Goal: Book appointment/travel/reservation

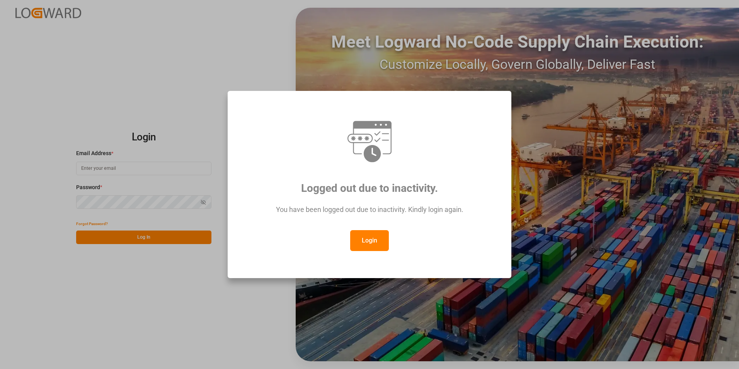
type input "[EMAIL_ADDRESS][DOMAIN_NAME]"
click at [371, 236] on button "Login" at bounding box center [369, 240] width 39 height 21
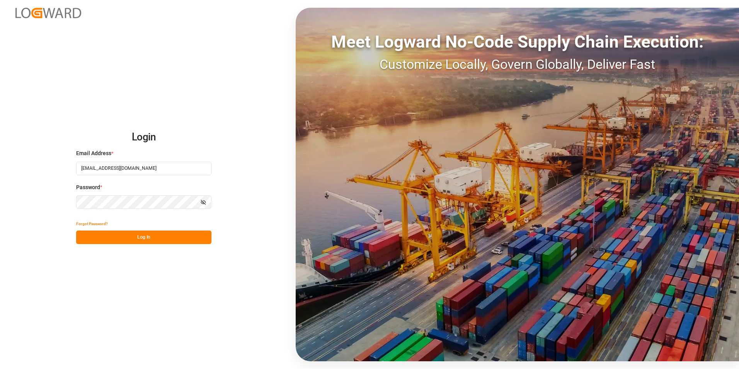
click at [153, 240] on button "Log In" at bounding box center [143, 237] width 135 height 14
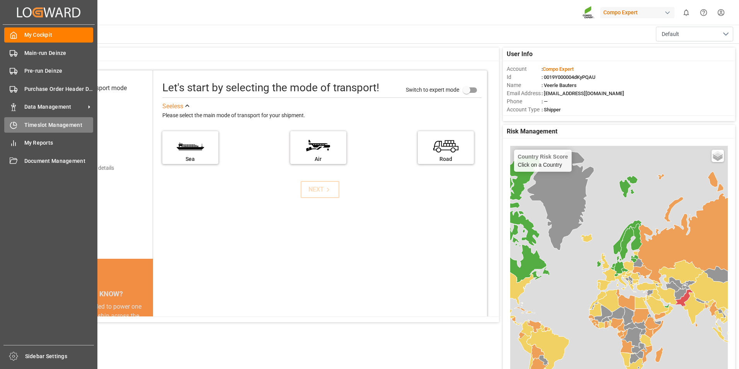
click at [16, 125] on icon at bounding box center [15, 123] width 3 height 3
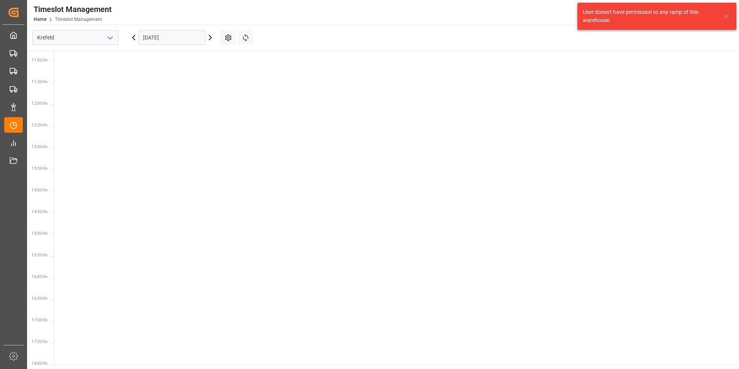
scroll to position [531, 0]
click at [112, 37] on icon "open menu" at bounding box center [109, 37] width 9 height 9
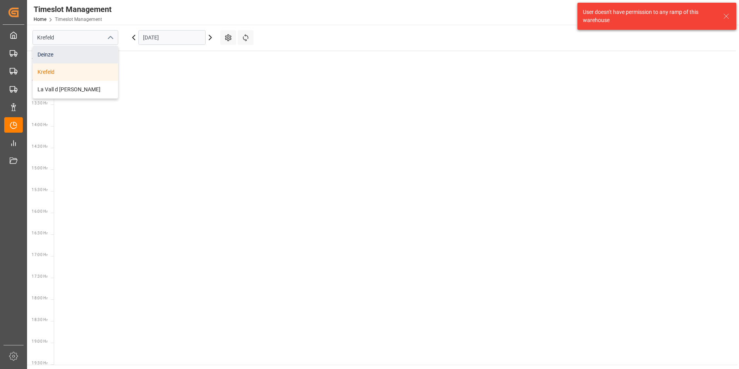
click at [44, 55] on div "Deinze" at bounding box center [75, 54] width 85 height 17
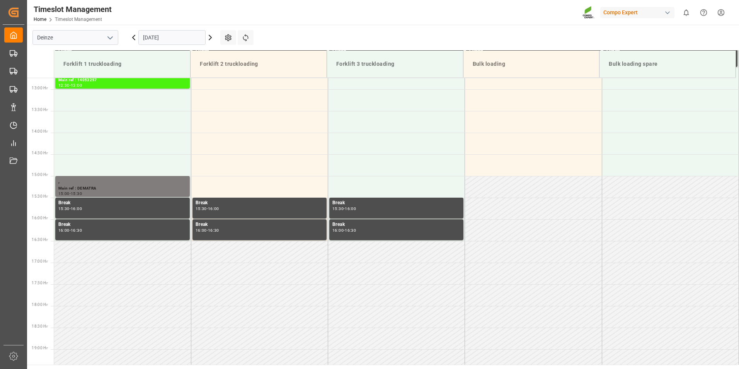
scroll to position [558, 0]
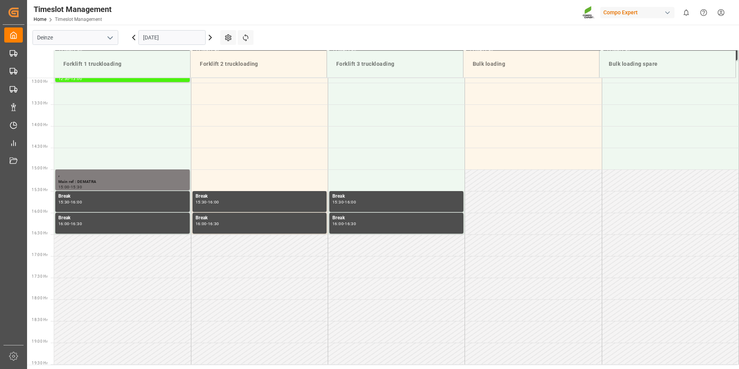
click at [184, 39] on input "[DATE]" at bounding box center [171, 37] width 67 height 15
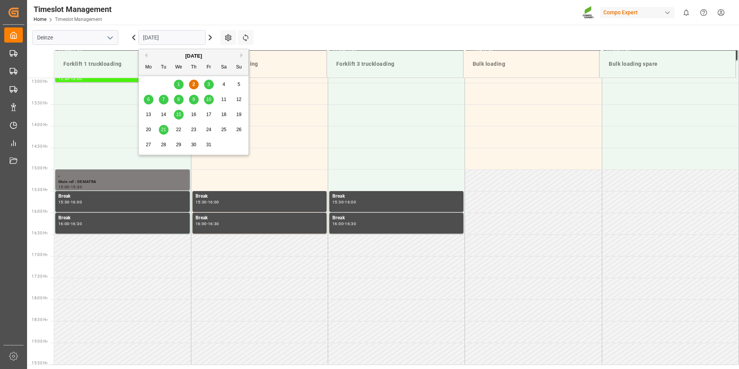
click at [210, 85] on span "3" at bounding box center [209, 84] width 3 height 5
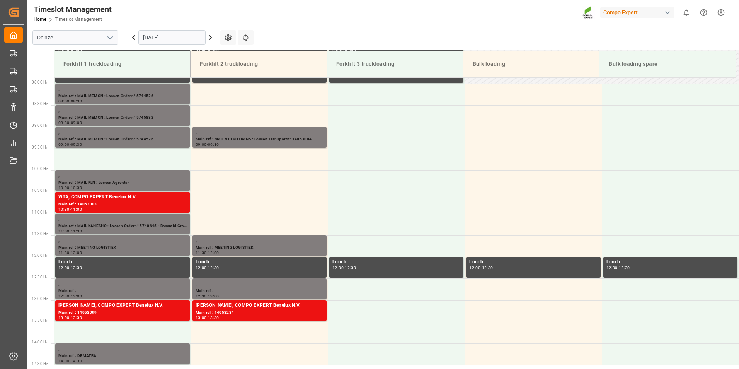
scroll to position [342, 0]
